Goal: Use online tool/utility: Use online tool/utility

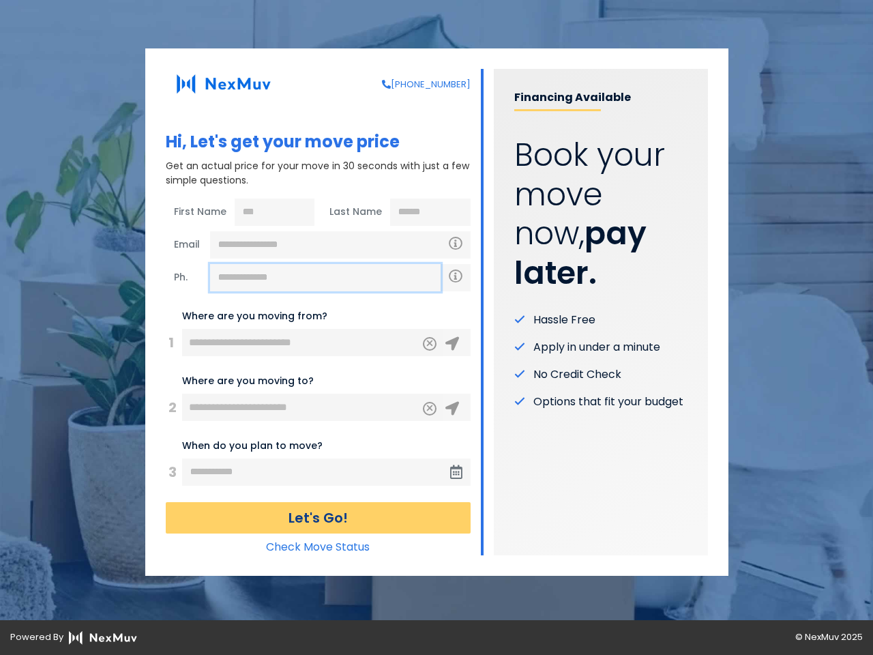
click at [325, 278] on input "text" at bounding box center [325, 277] width 231 height 27
click at [430, 344] on icon "Clear" at bounding box center [430, 342] width 8 height 12
click at [452, 344] on icon at bounding box center [452, 344] width 14 height 14
click at [430, 409] on icon "Clear" at bounding box center [430, 406] width 8 height 12
click at [452, 409] on icon at bounding box center [452, 409] width 14 height 14
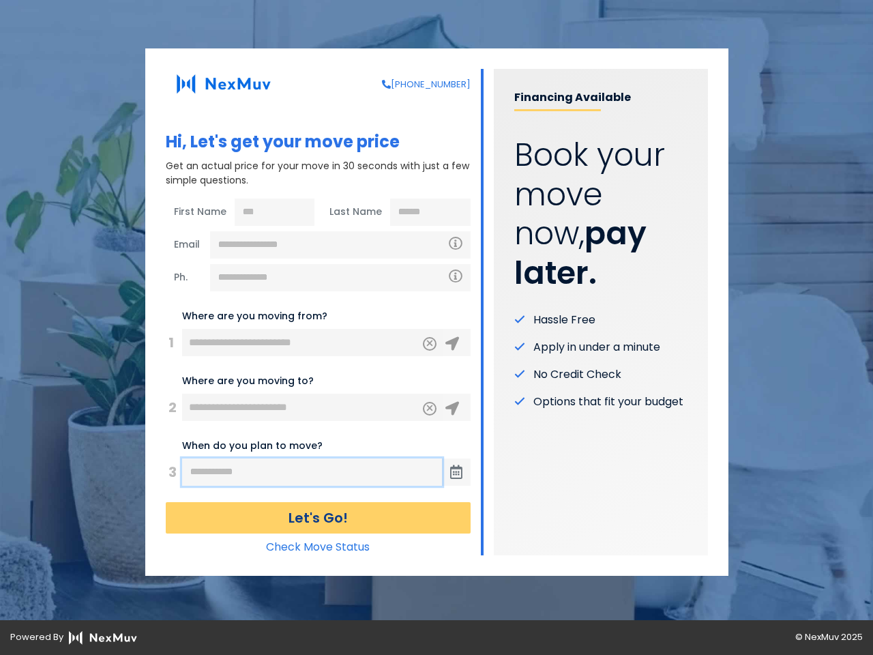
click at [312, 472] on input "text" at bounding box center [312, 471] width 260 height 27
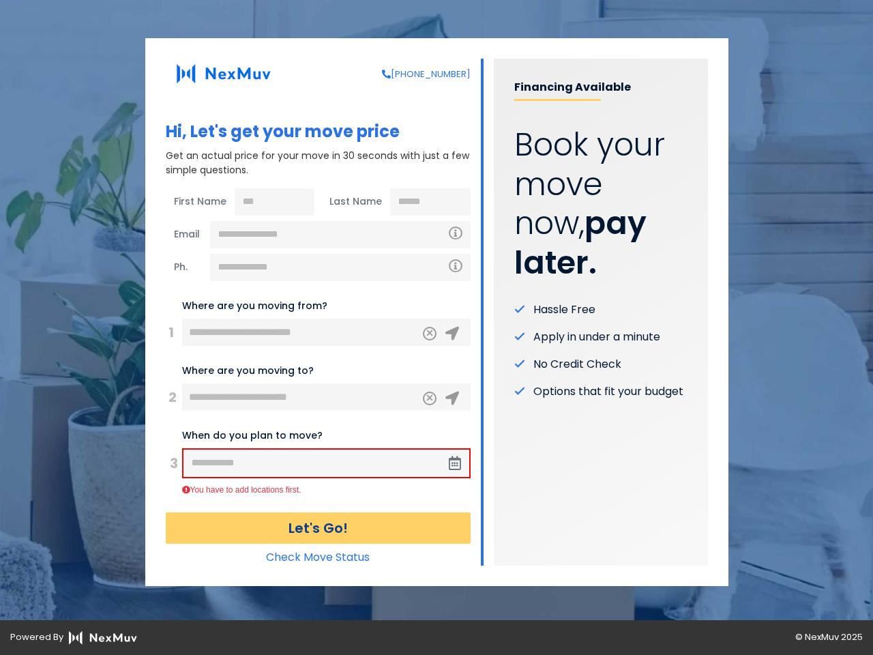
click at [456, 472] on span at bounding box center [455, 463] width 29 height 27
click at [318, 518] on button "Let's Go!" at bounding box center [318, 527] width 305 height 31
